Goal: Find specific page/section: Find specific page/section

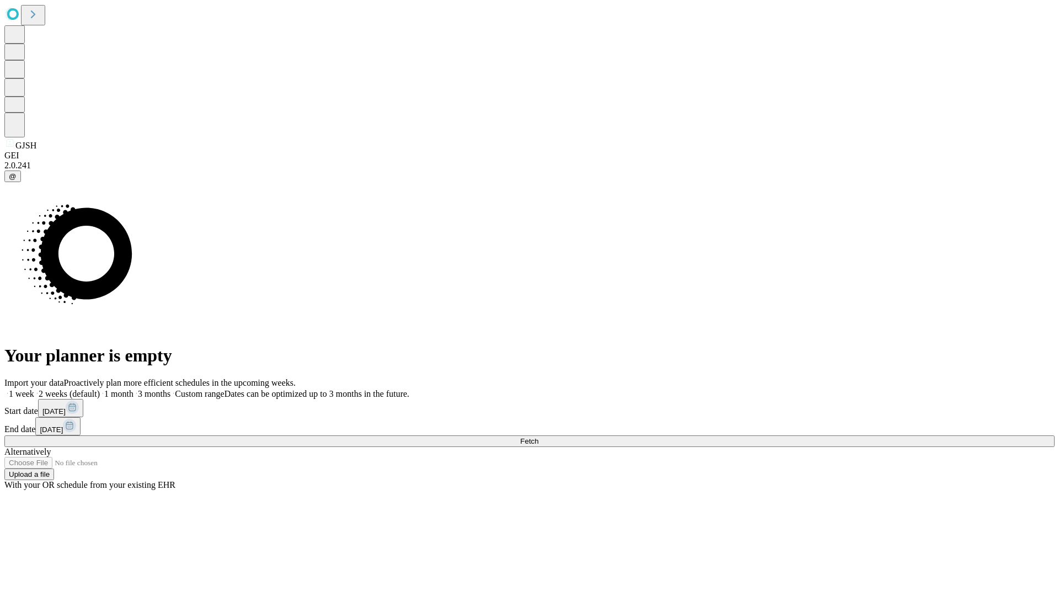
click at [539, 437] on span "Fetch" at bounding box center [529, 441] width 18 height 8
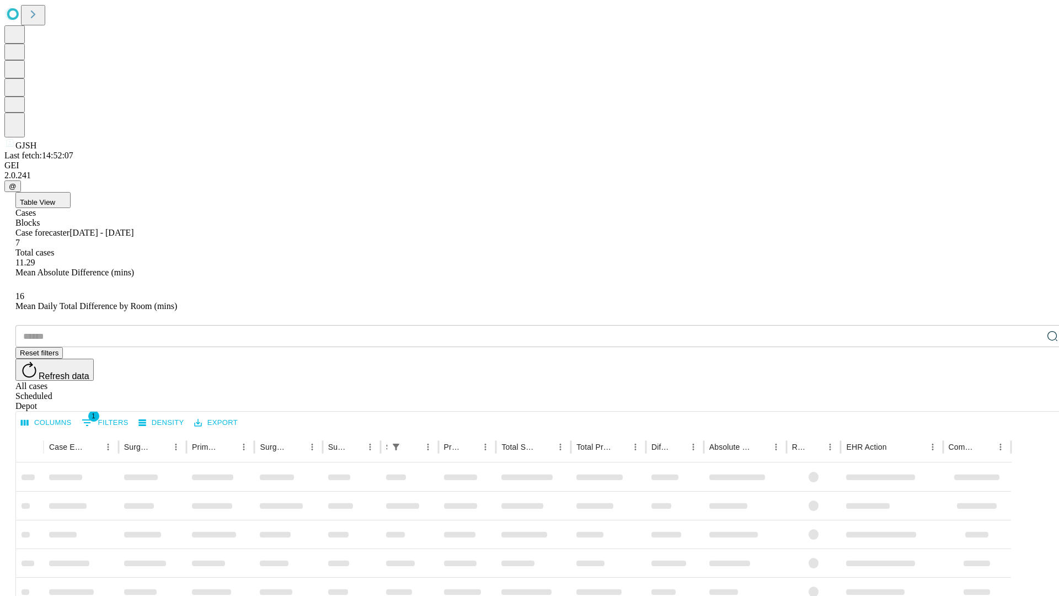
click at [1031, 401] on div "Depot" at bounding box center [540, 406] width 1051 height 10
